Goal: Book appointment/travel/reservation

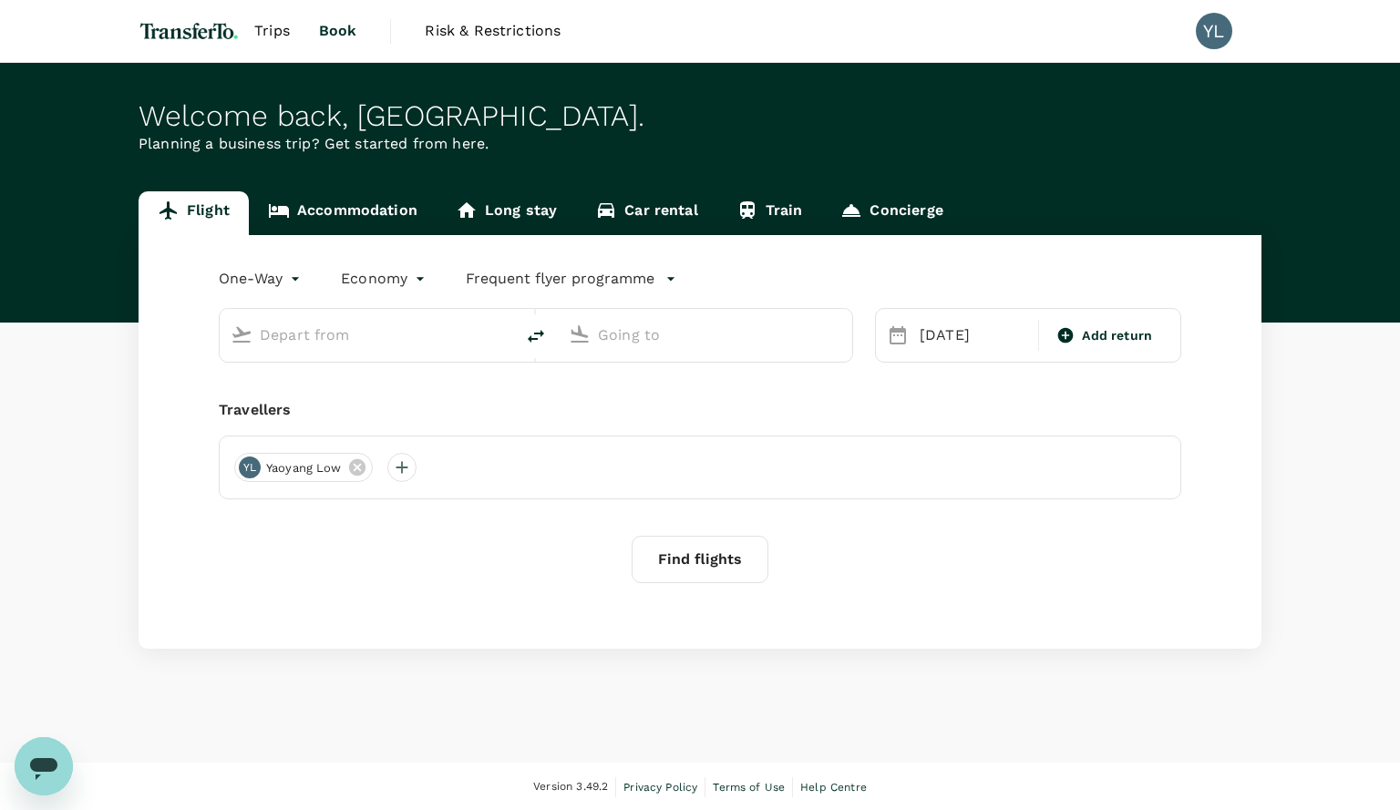
click at [370, 336] on input "text" at bounding box center [368, 335] width 216 height 28
click at [328, 217] on link "Accommodation" at bounding box center [343, 213] width 188 height 44
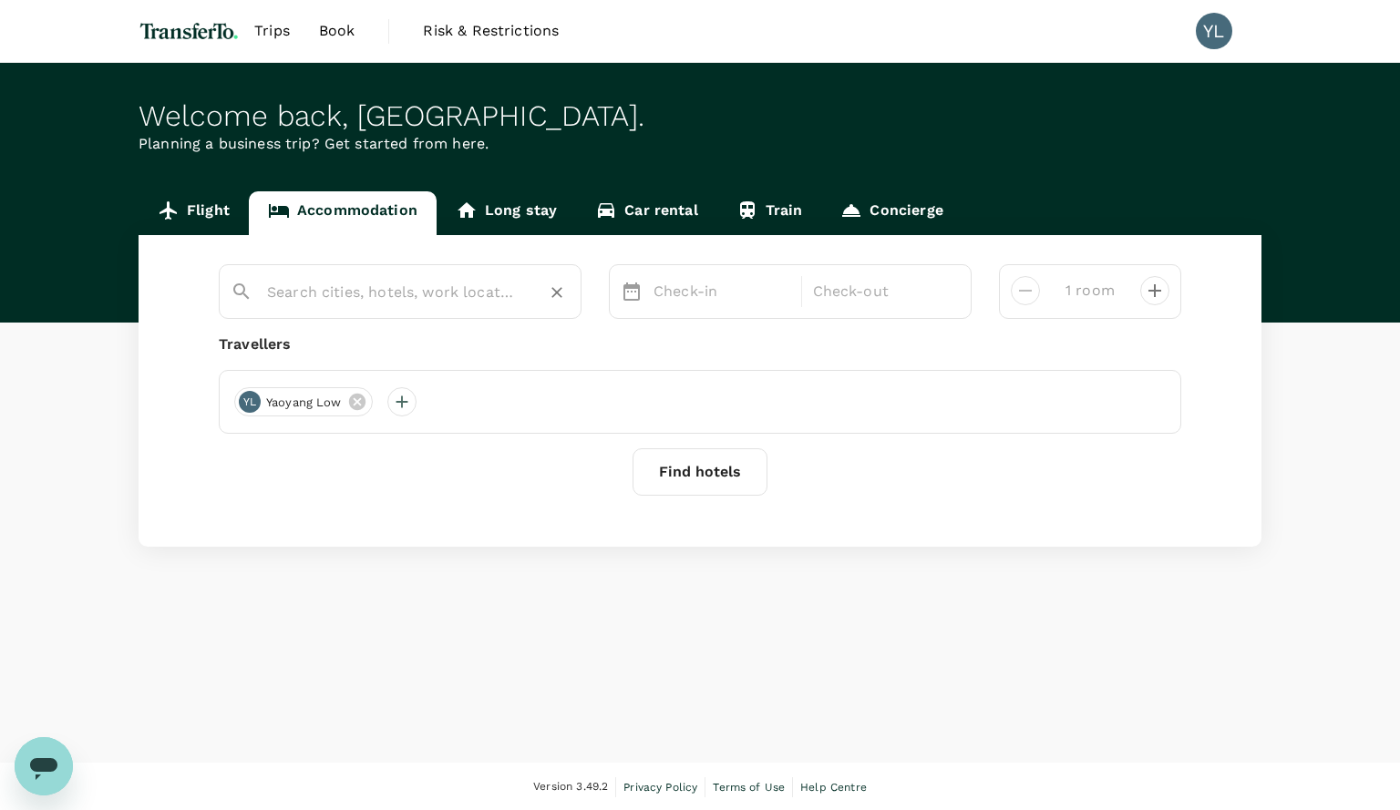
click at [335, 300] on input "text" at bounding box center [393, 292] width 252 height 28
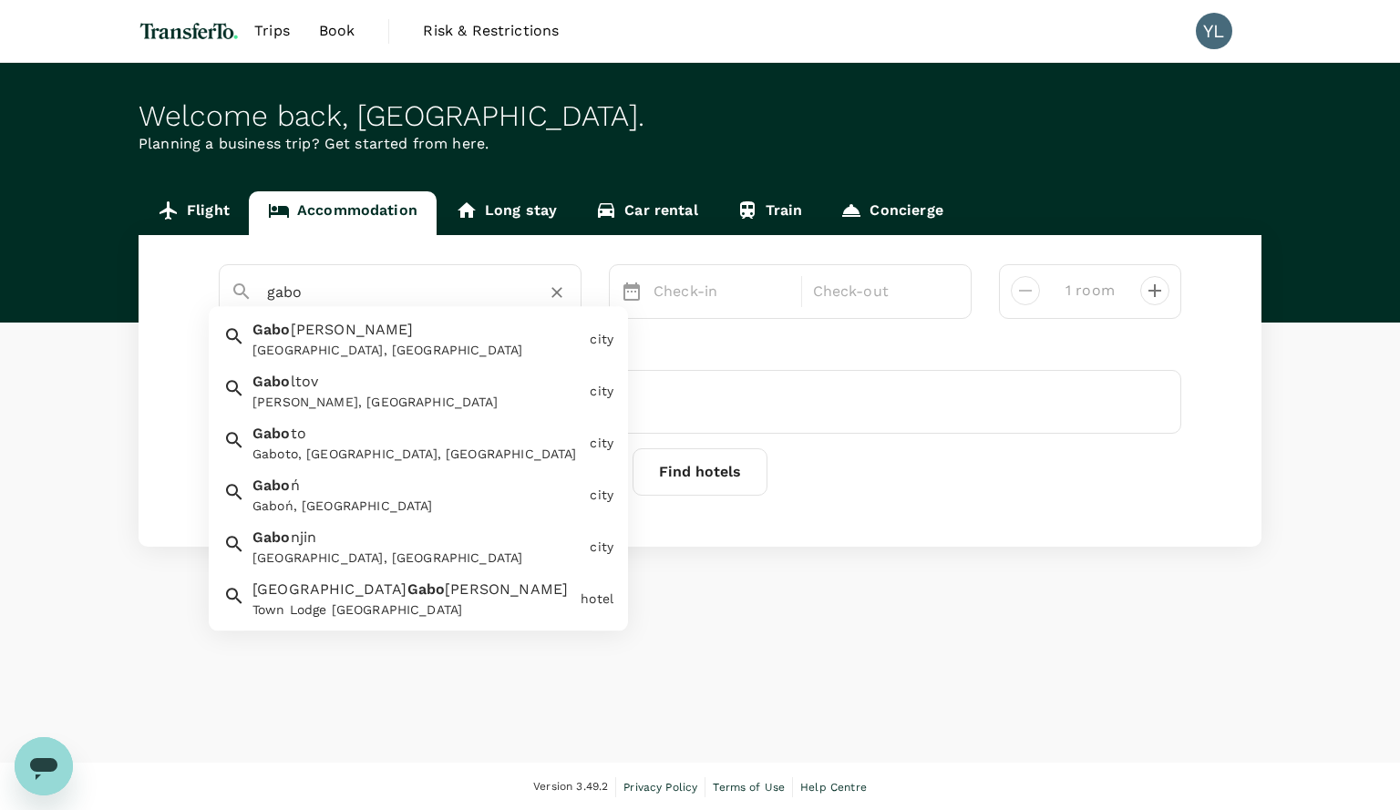
click at [340, 347] on div "[GEOGRAPHIC_DATA], [GEOGRAPHIC_DATA]" at bounding box center [417, 351] width 330 height 19
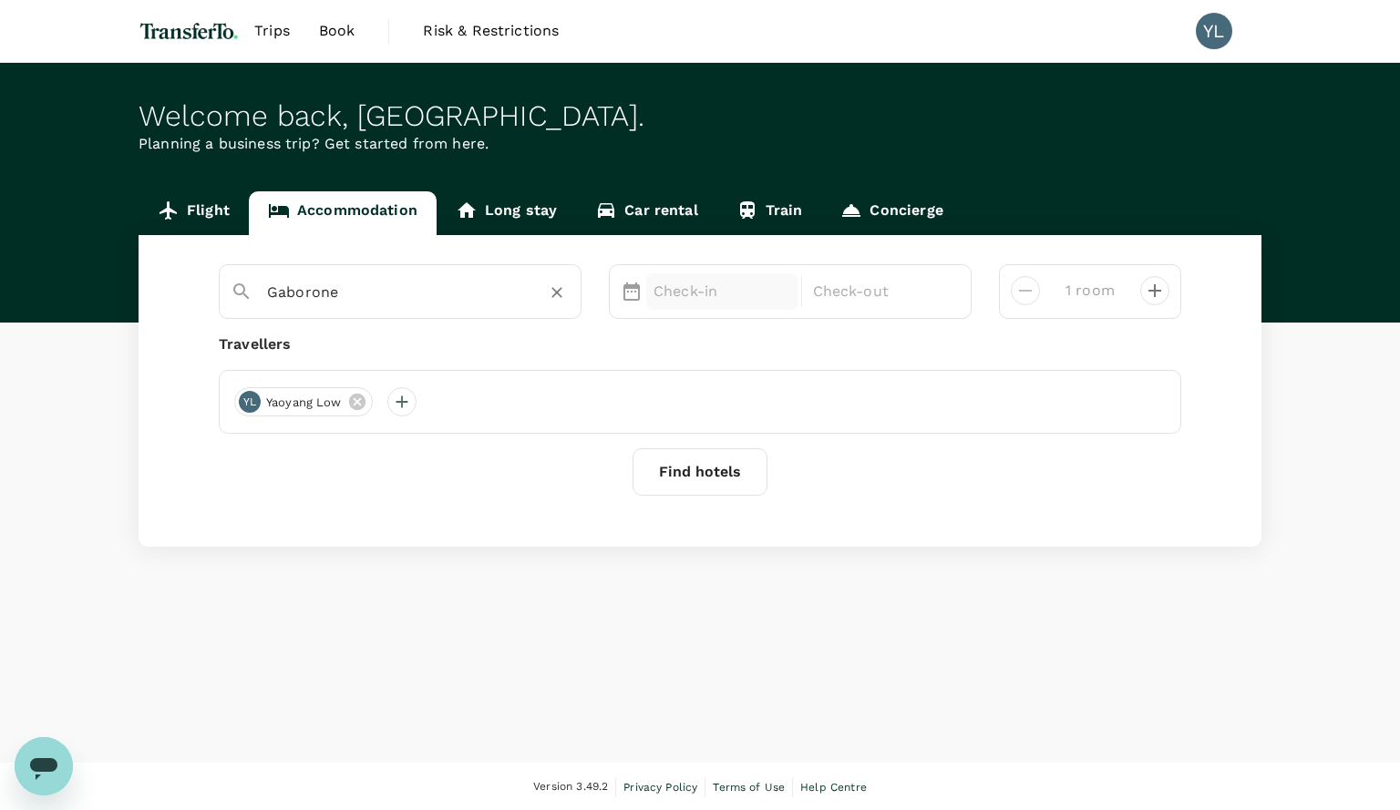
type input "Gaborone"
click at [700, 285] on p "Check-in" at bounding box center [722, 292] width 137 height 22
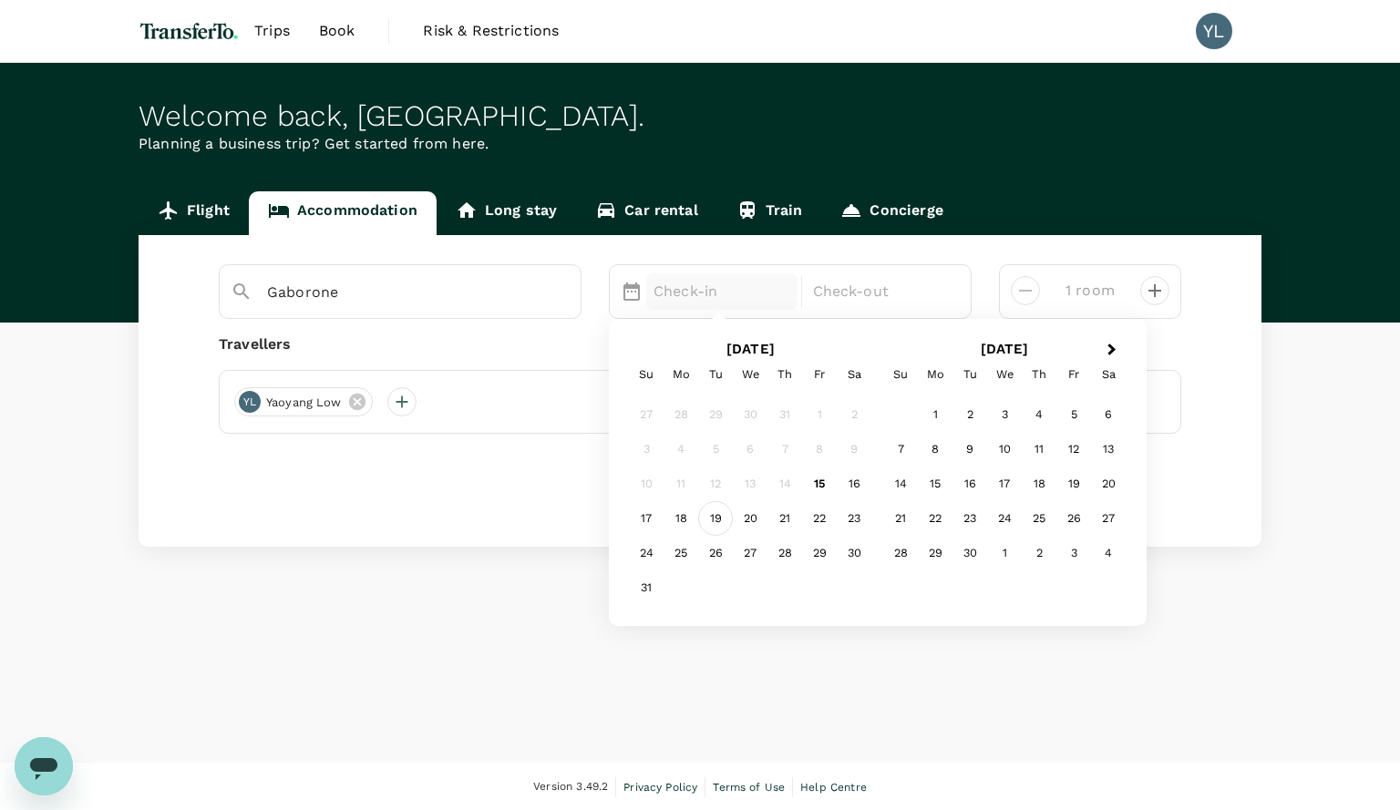
click at [718, 521] on div "19" at bounding box center [715, 519] width 35 height 35
click at [759, 523] on div "20" at bounding box center [750, 519] width 35 height 35
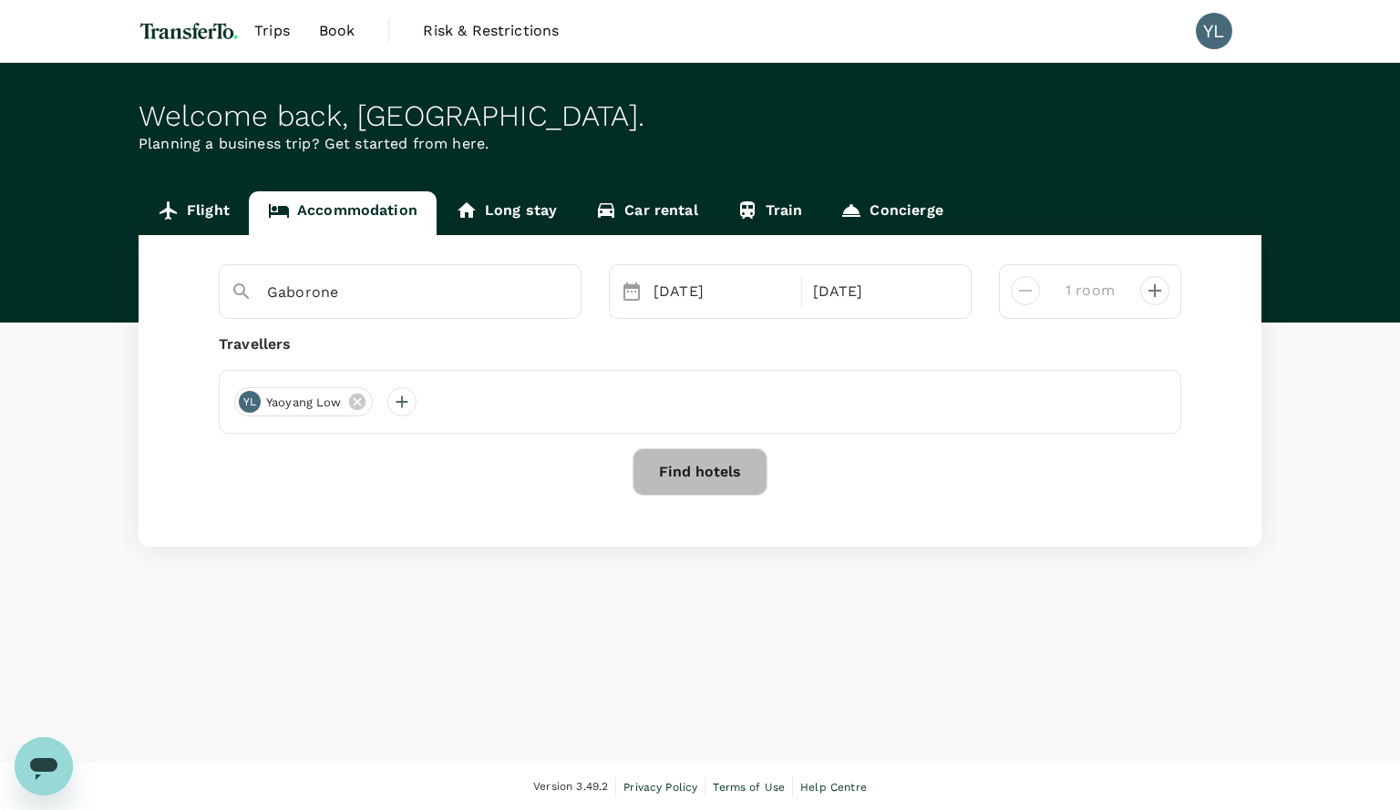
click at [715, 473] on button "Find hotels" at bounding box center [700, 471] width 135 height 47
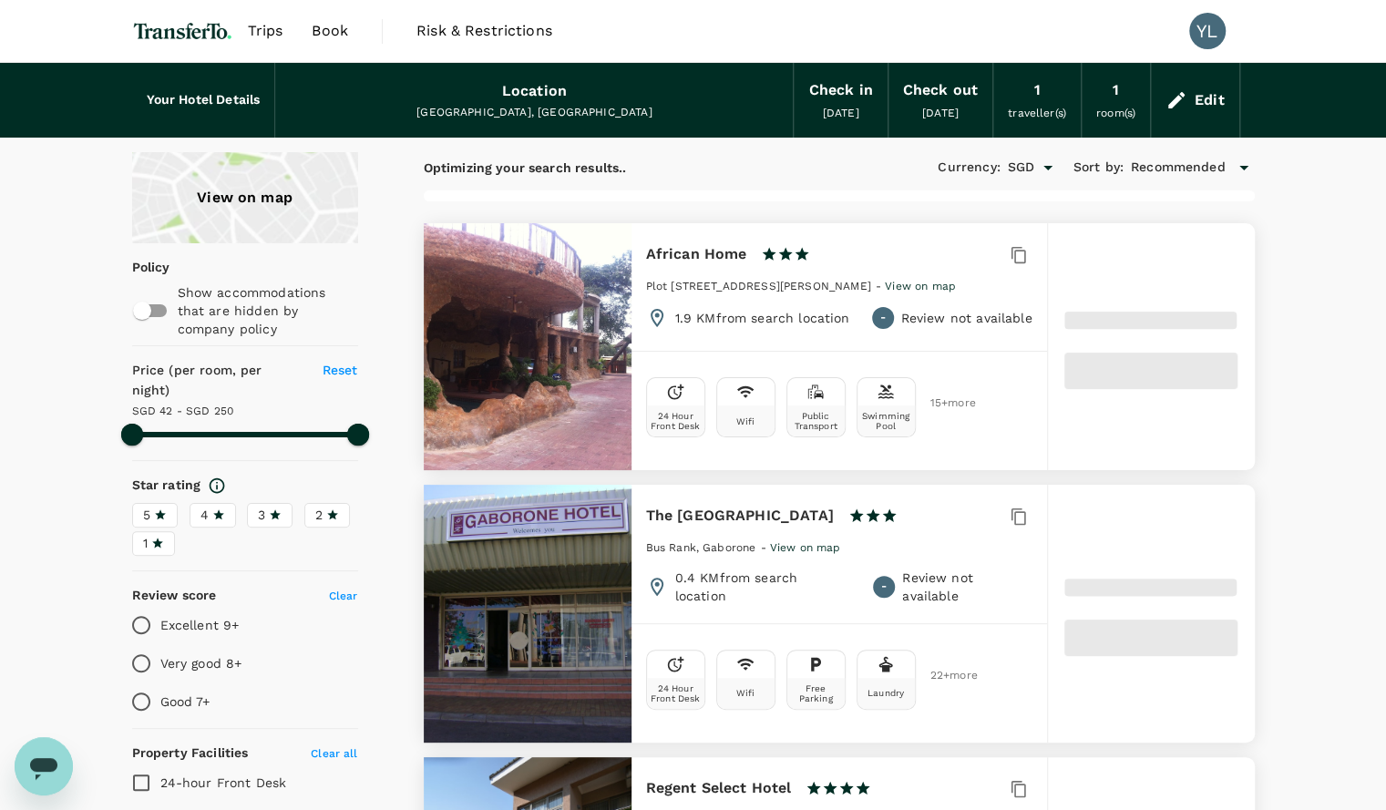
type input "249.34"
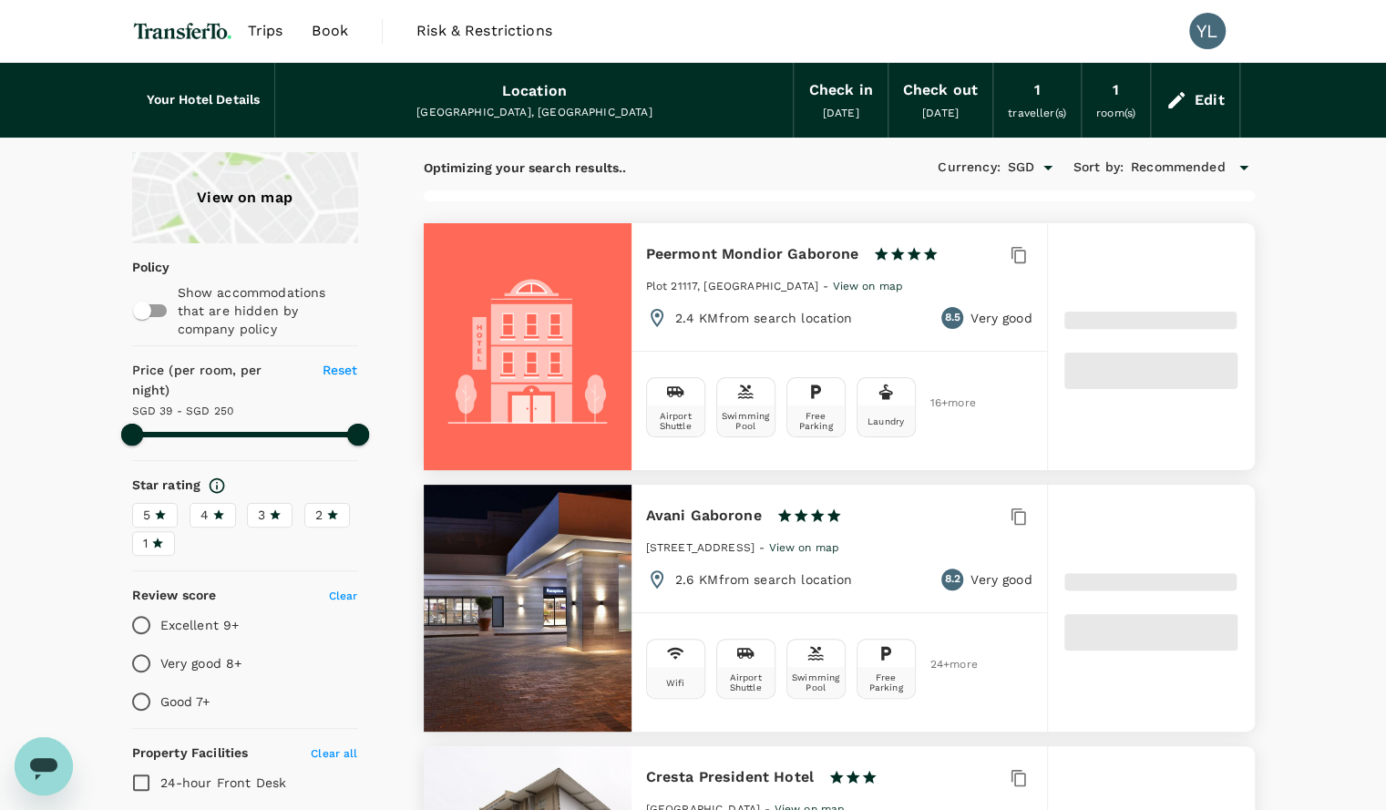
type input "39.34"
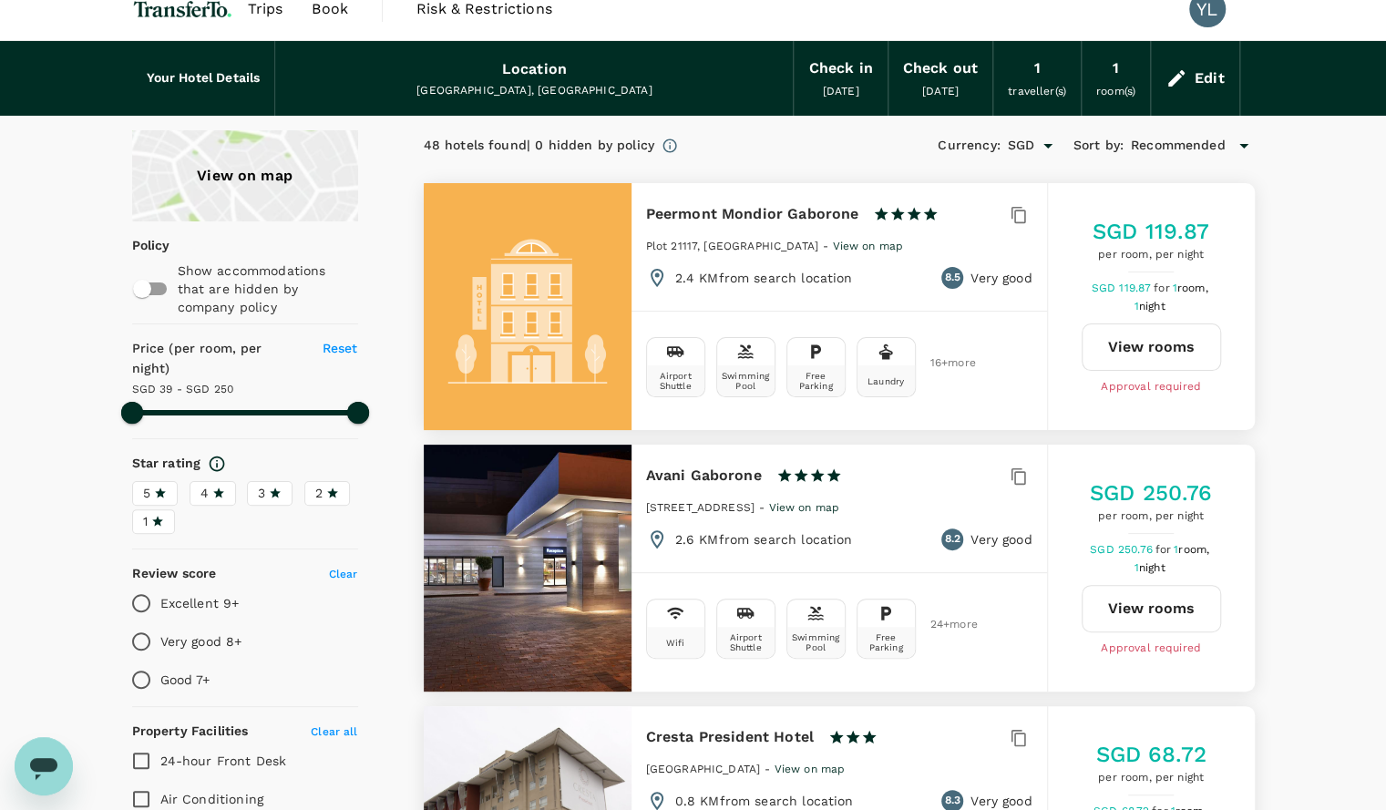
scroll to position [21, 0]
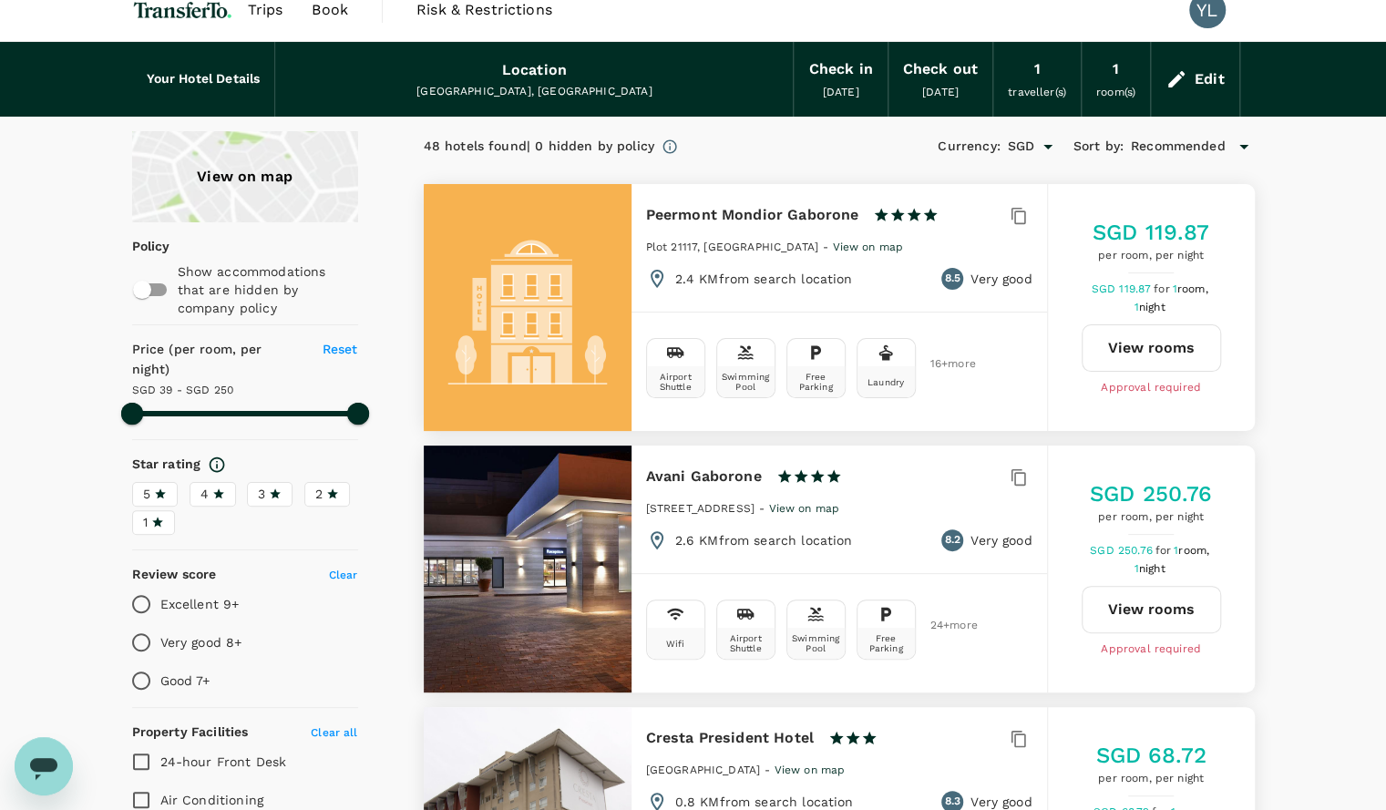
click at [1238, 145] on icon at bounding box center [1244, 147] width 22 height 22
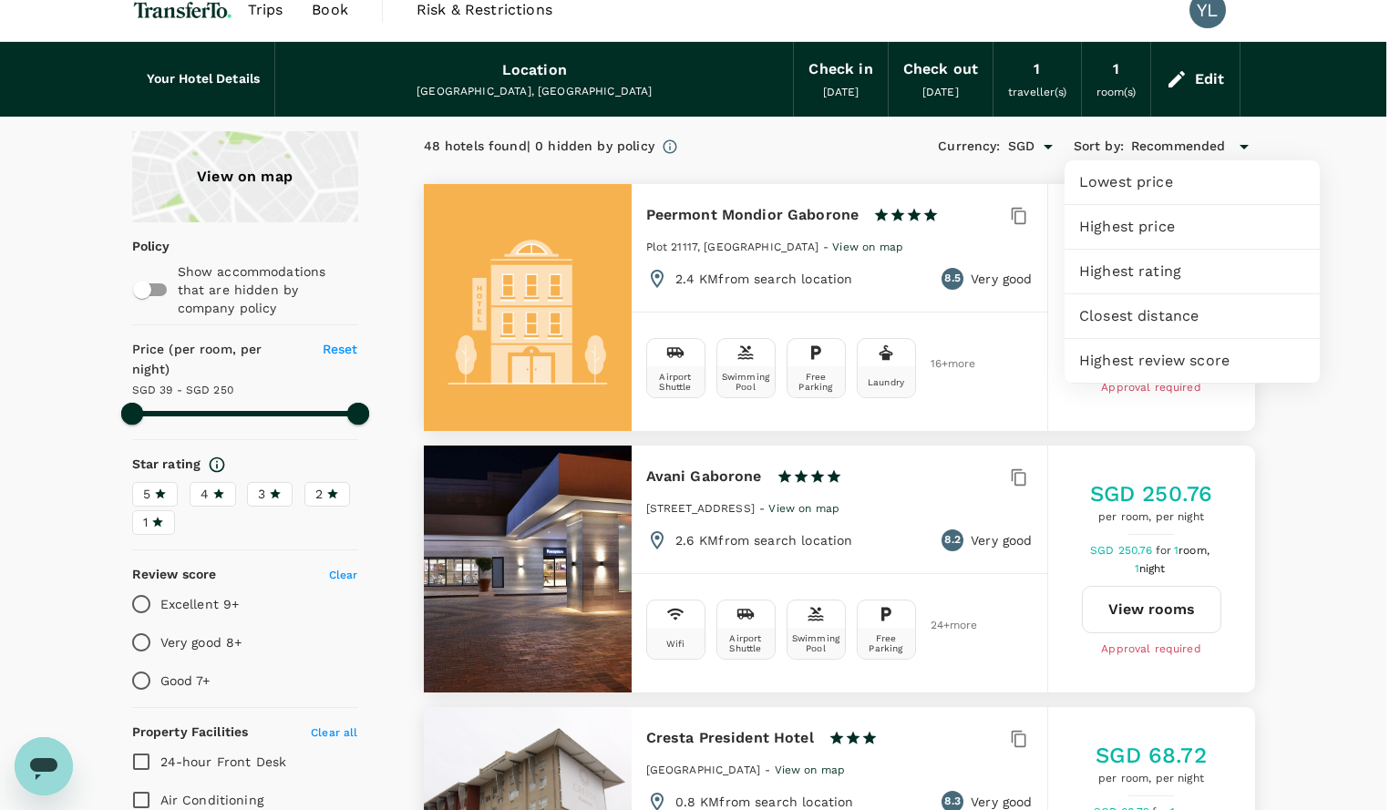
click at [1163, 267] on span "Highest rating" at bounding box center [1192, 272] width 226 height 22
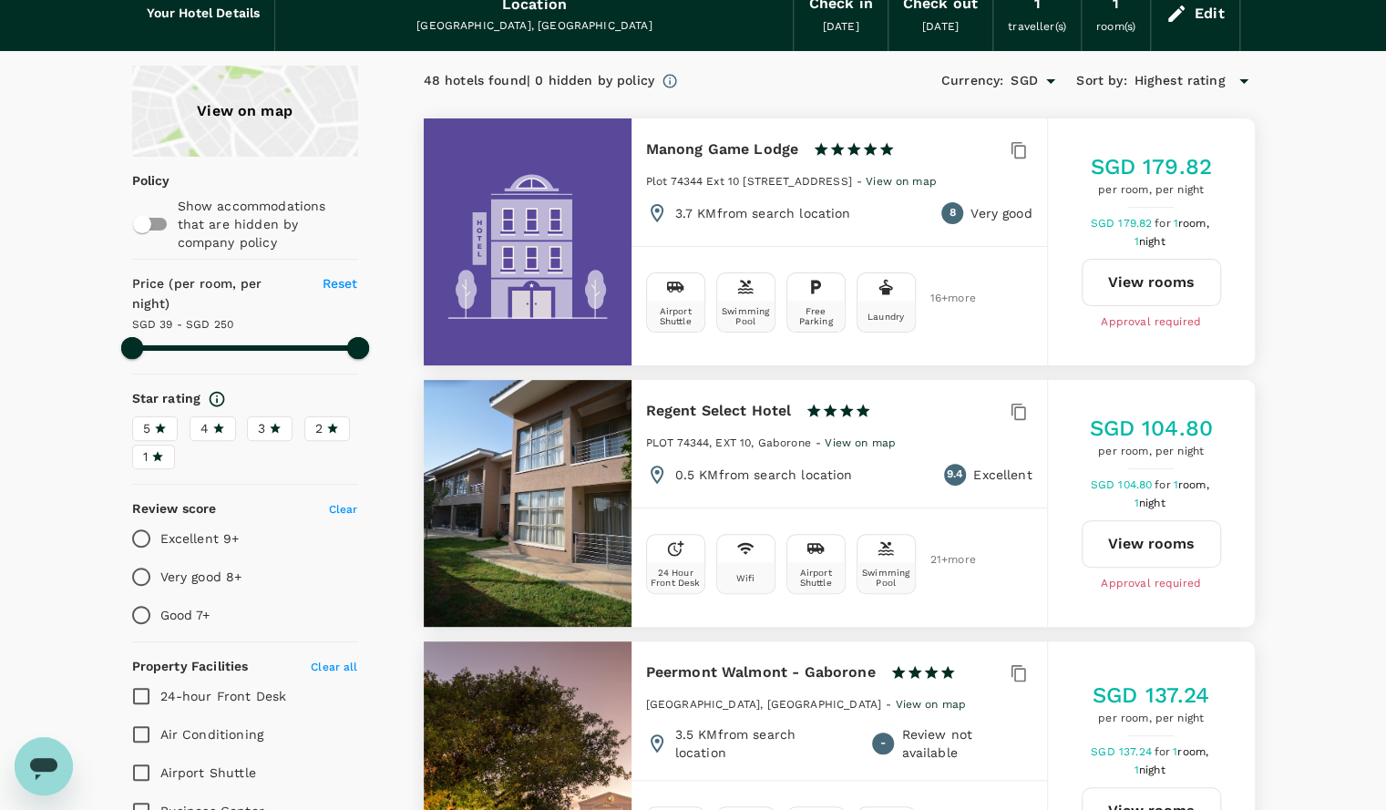
scroll to position [0, 0]
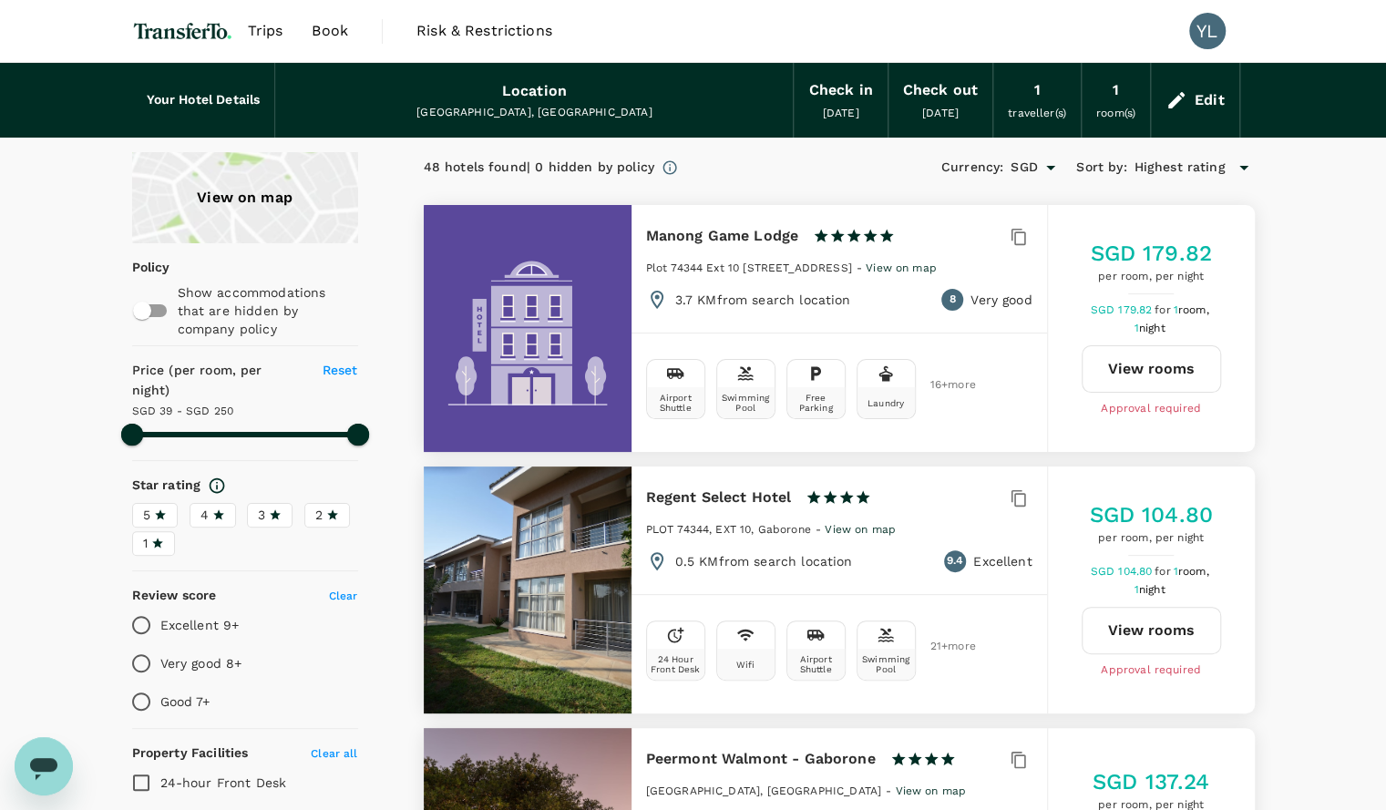
click at [1213, 158] on span "Highest rating" at bounding box center [1179, 168] width 91 height 20
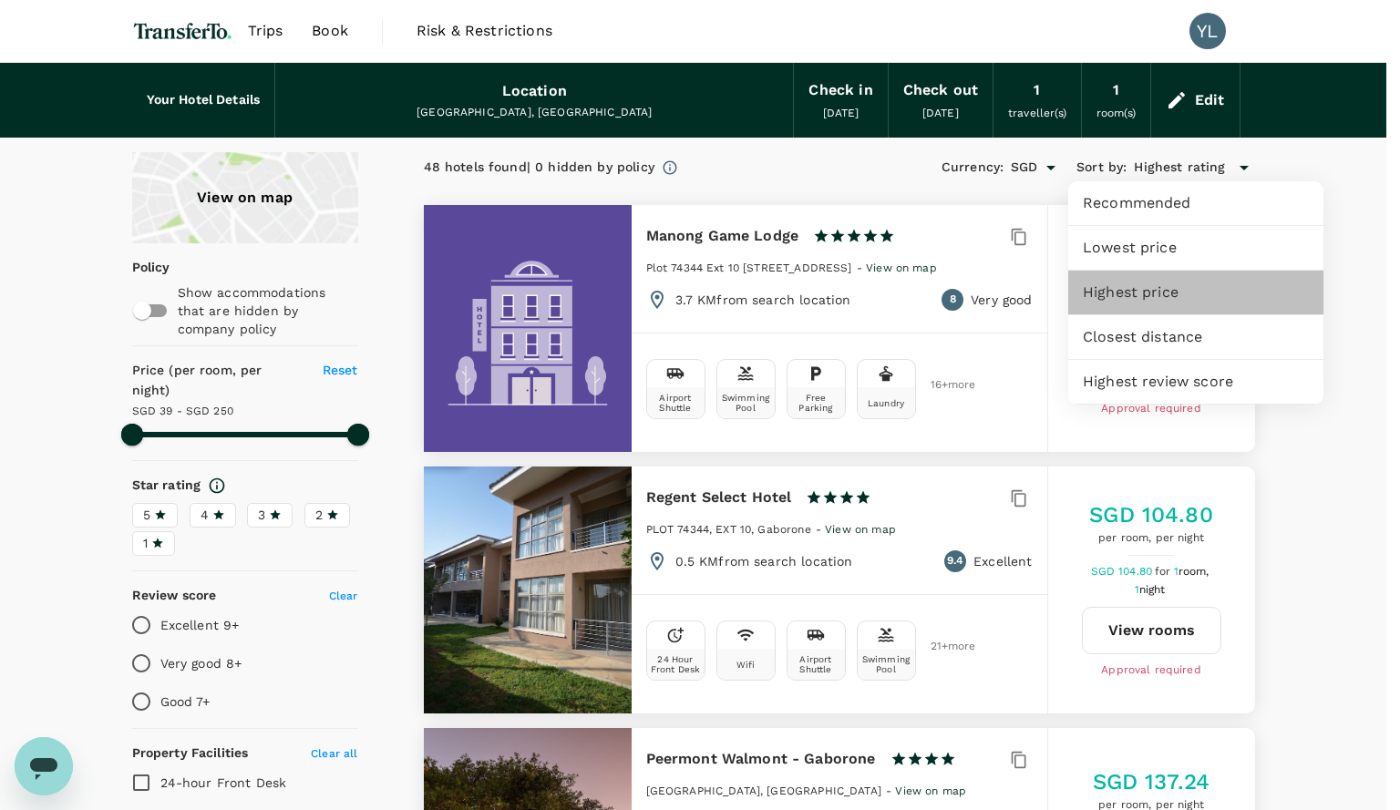
click at [1163, 289] on span "Highest price" at bounding box center [1196, 293] width 226 height 22
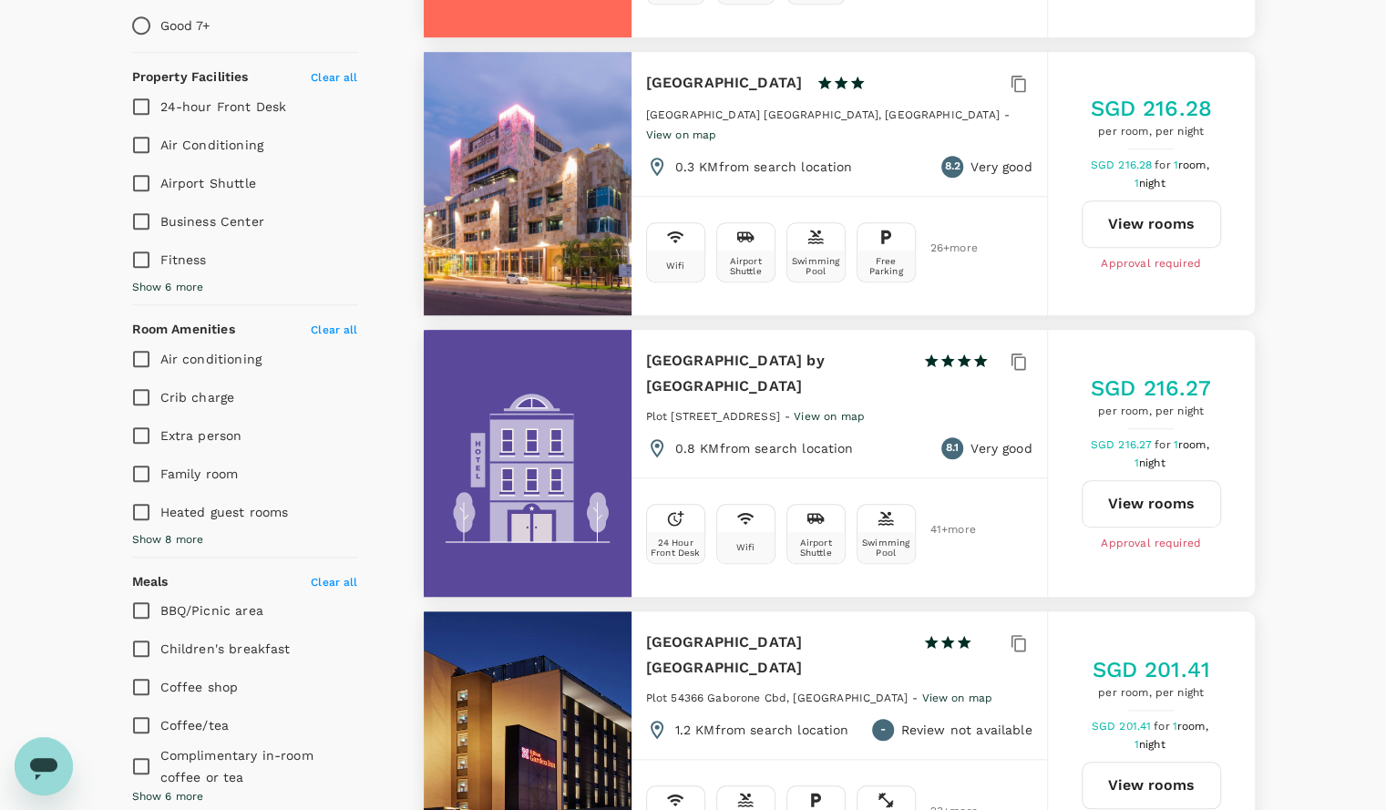
scroll to position [675, 0]
type input "249.34"
